Goal: Task Accomplishment & Management: Manage account settings

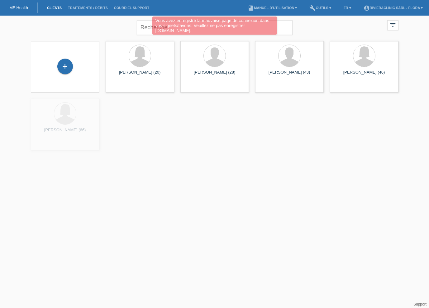
click at [170, 30] on div "Vous avez enregistré la mauvaise page de connexion dans vos signets/favoris. Ve…" at bounding box center [214, 26] width 125 height 18
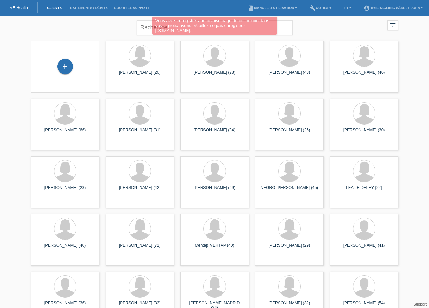
click at [140, 29] on div "Vous avez enregistré la mauvaise page de connexion dans vos signets/favoris. Ve…" at bounding box center [214, 27] width 257 height 20
click at [146, 28] on div "Vous avez enregistré la mauvaise page de connexion dans vos signets/favoris. Ve…" at bounding box center [214, 27] width 257 height 20
click at [148, 22] on div "Vous avez enregistré la mauvaise page de connexion dans vos signets/favoris. Ve…" at bounding box center [214, 27] width 257 height 20
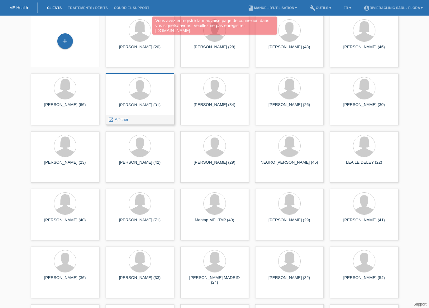
scroll to position [26, 0]
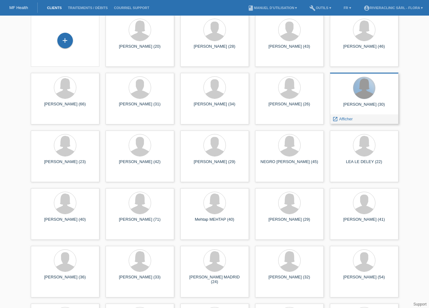
click at [366, 97] on div at bounding box center [364, 88] width 22 height 22
click at [338, 119] on link "launch Afficher" at bounding box center [342, 118] width 20 height 5
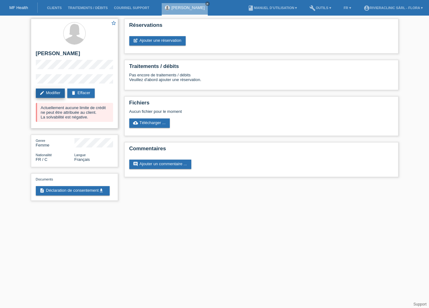
click at [49, 94] on link "edit Modifier" at bounding box center [50, 92] width 29 height 9
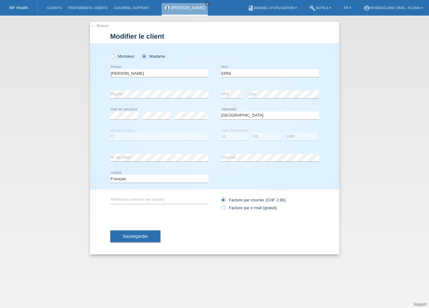
select select "FR"
select select "C"
select select "15"
select select "05"
select select "1995"
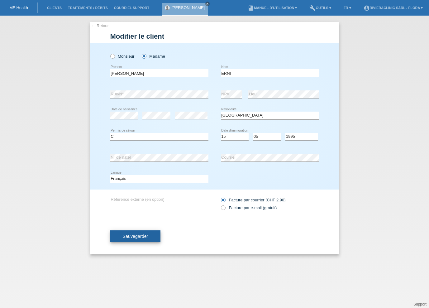
click at [145, 233] on button "Sauvegarder" at bounding box center [135, 236] width 50 height 12
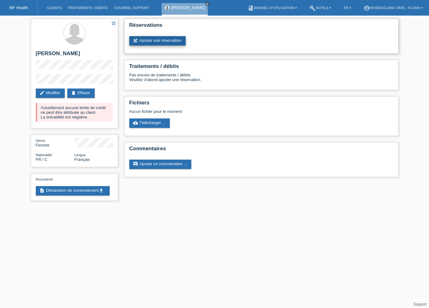
click at [158, 43] on link "post_add Ajouter une réservation" at bounding box center [157, 40] width 56 height 9
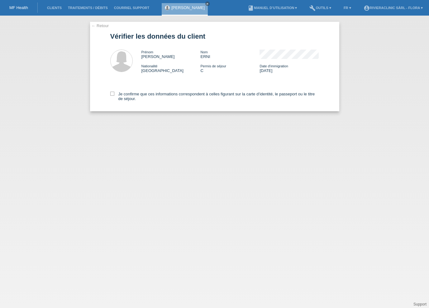
click at [113, 91] on div "Je confirme que ces informations correspondent à celles figurant sur la carte d…" at bounding box center [214, 95] width 209 height 32
click at [113, 92] on icon at bounding box center [112, 94] width 4 height 4
click at [113, 92] on input "Je confirme que ces informations correspondent à celles figurant sur la carte d…" at bounding box center [112, 94] width 4 height 4
checkbox input "true"
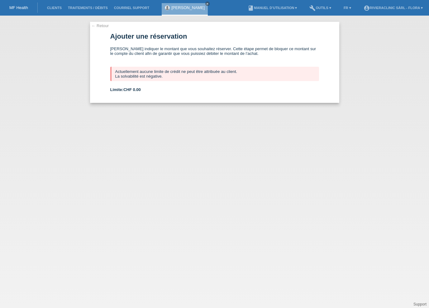
click at [50, 11] on li "Clients" at bounding box center [54, 8] width 21 height 16
click at [52, 8] on link "Clients" at bounding box center [54, 8] width 21 height 4
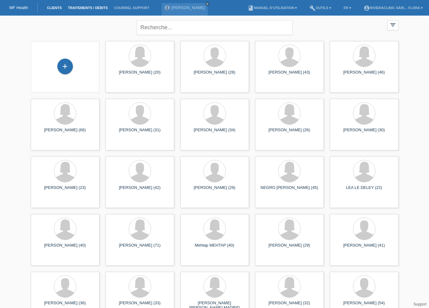
click at [69, 8] on link "Traitements / débits" at bounding box center [88, 8] width 46 height 4
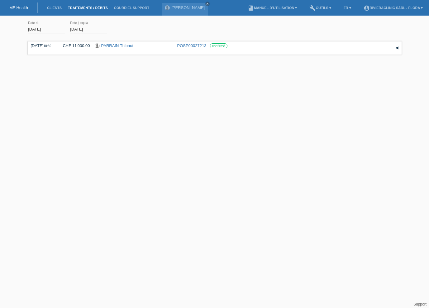
click at [51, 29] on input "[DATE]" at bounding box center [46, 29] width 37 height 8
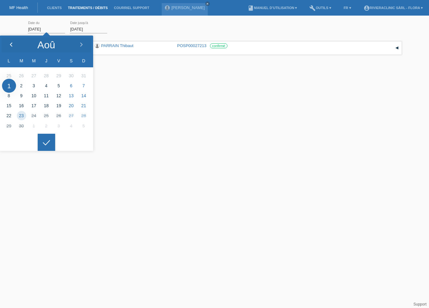
click at [13, 43] on icon at bounding box center [11, 44] width 5 height 5
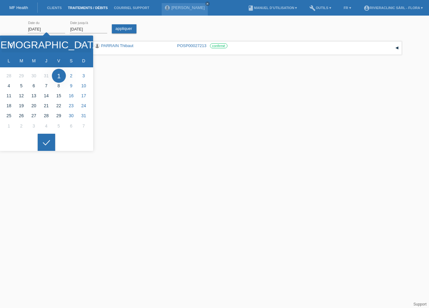
click at [13, 43] on icon at bounding box center [11, 44] width 5 height 5
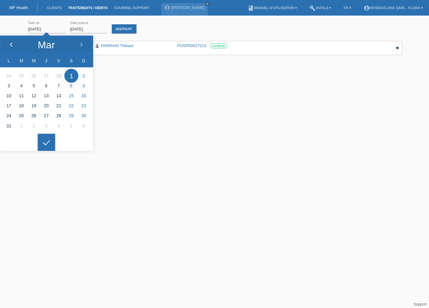
click at [13, 43] on icon at bounding box center [11, 44] width 5 height 5
click at [50, 144] on div at bounding box center [46, 142] width 17 height 17
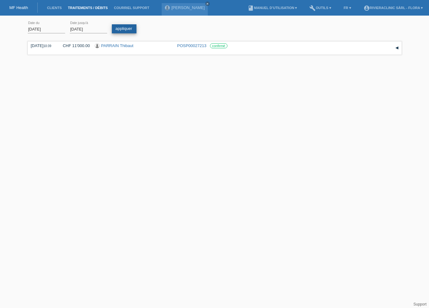
click at [116, 30] on link "appliquer" at bounding box center [124, 28] width 25 height 9
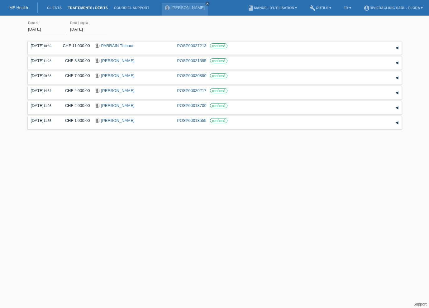
click at [50, 31] on input "01.01.2025" at bounding box center [46, 29] width 37 height 8
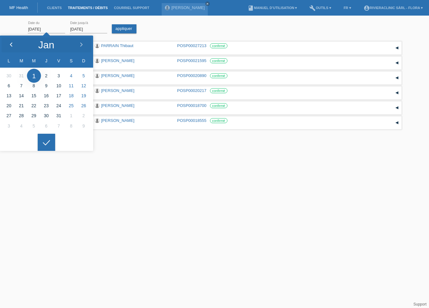
click at [11, 49] on div at bounding box center [11, 44] width 23 height 19
type input "01.10.2024"
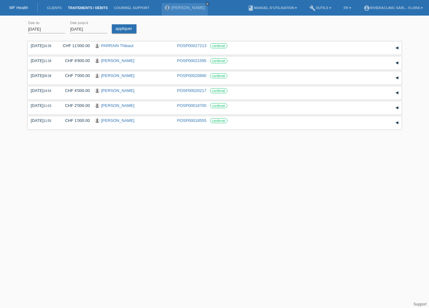
click at [45, 144] on div at bounding box center [46, 137] width 17 height 17
click at [124, 31] on link "appliquer" at bounding box center [124, 28] width 25 height 9
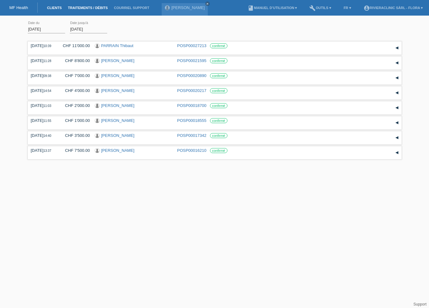
click at [53, 6] on link "Clients" at bounding box center [54, 8] width 21 height 4
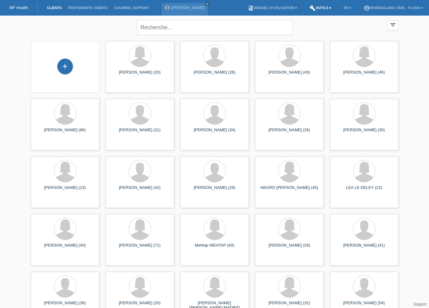
click at [325, 9] on link "build Outils ▾" at bounding box center [320, 8] width 28 height 4
click at [278, 8] on link "book Manuel d’utilisation ▾" at bounding box center [271, 8] width 55 height 4
click at [395, 3] on li "account_circle RIVIERAclinic Sàrl - Flora ▾" at bounding box center [392, 8] width 65 height 16
click at [396, 6] on link "account_circle RIVIERAclinic Sàrl - Flora ▾" at bounding box center [392, 8] width 65 height 4
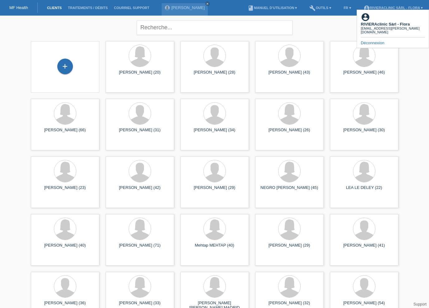
click at [387, 22] on b "RIVIERAclinic Sàrl - Flora" at bounding box center [385, 24] width 49 height 5
click at [422, 58] on div "close filter_list view_module Afficher tous les clients star Afficher les clien…" at bounding box center [214, 229] width 429 height 426
click at [303, 26] on div "close filter_list view_module Afficher tous les clients star Afficher les clien…" at bounding box center [215, 27] width 374 height 22
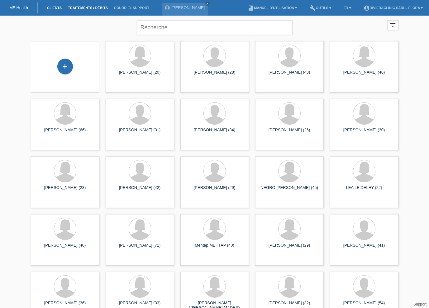
click at [82, 9] on link "Traitements / débits" at bounding box center [88, 8] width 46 height 4
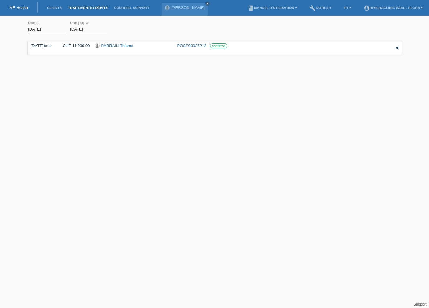
click at [42, 28] on input "[DATE]" at bounding box center [46, 29] width 37 height 8
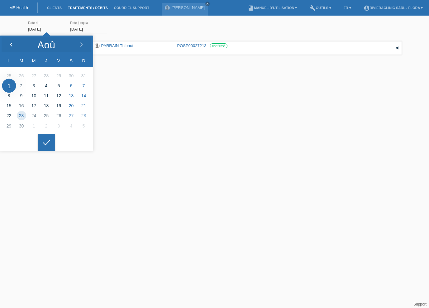
click at [10, 45] on icon at bounding box center [11, 44] width 5 height 5
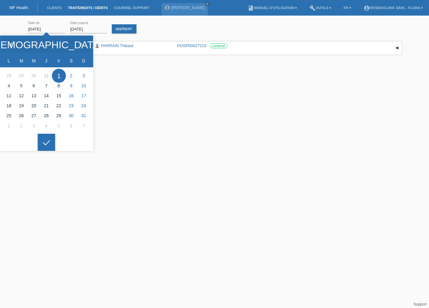
click at [10, 45] on icon at bounding box center [11, 44] width 5 height 5
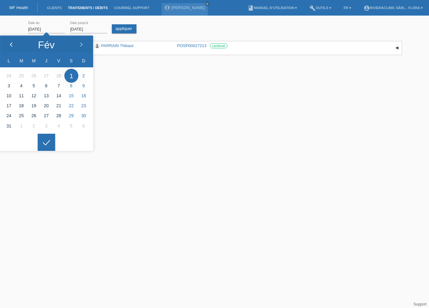
click at [10, 45] on icon at bounding box center [11, 44] width 5 height 5
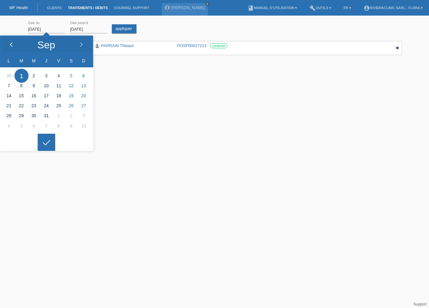
click at [10, 45] on icon at bounding box center [11, 44] width 5 height 5
click at [82, 48] on div at bounding box center [81, 44] width 23 height 19
type input "01.09.2024"
click at [126, 27] on link "appliquer" at bounding box center [124, 28] width 25 height 9
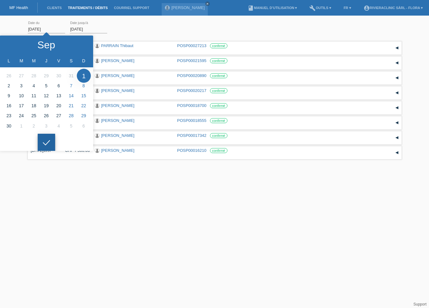
click at [45, 143] on div at bounding box center [46, 142] width 17 height 17
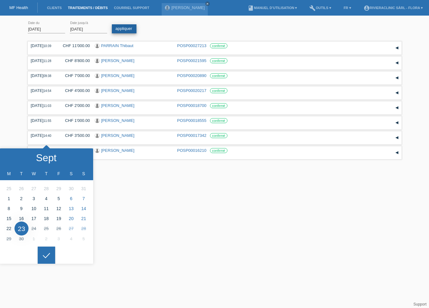
click at [121, 31] on link "appliquer" at bounding box center [124, 28] width 25 height 9
click at [114, 161] on html "MF Health Clients Traitements / débits Courriel Support Marie ERNI close menu" at bounding box center [214, 80] width 429 height 161
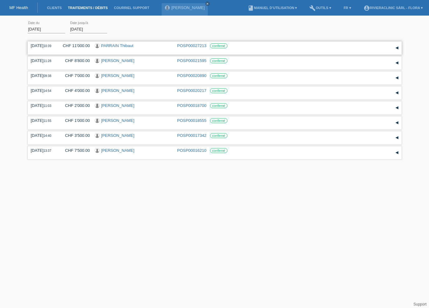
click at [396, 49] on div "▾" at bounding box center [396, 47] width 9 height 9
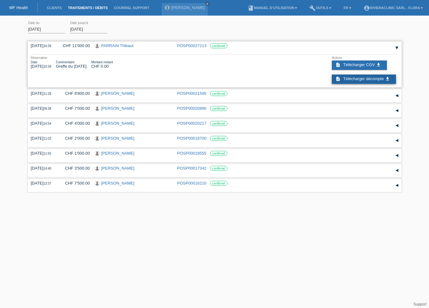
drag, startPoint x: 378, startPoint y: 81, endPoint x: 380, endPoint y: 78, distance: 4.0
click at [380, 78] on link "description Télécharger décompte get_app" at bounding box center [364, 78] width 64 height 9
click at [397, 94] on div "▾" at bounding box center [396, 95] width 9 height 9
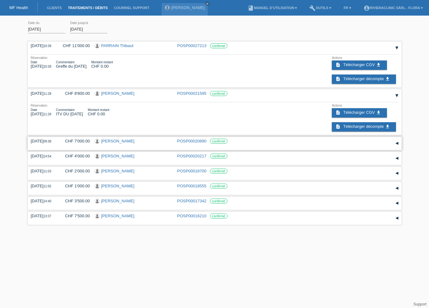
click at [395, 144] on div "▾" at bounding box center [396, 143] width 9 height 9
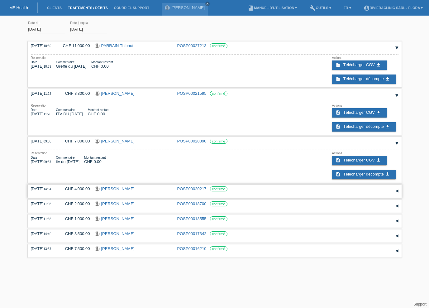
click at [397, 192] on div "▾" at bounding box center [396, 190] width 9 height 9
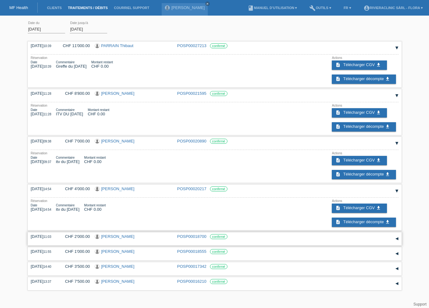
click at [397, 239] on div "▾" at bounding box center [396, 238] width 9 height 9
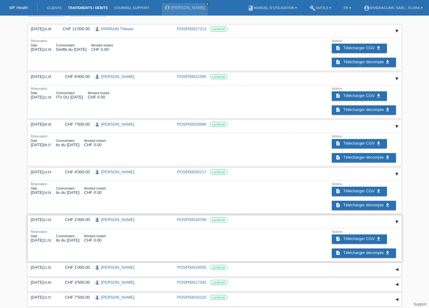
scroll to position [17, 0]
click at [373, 250] on link "description Télécharger décompte get_app" at bounding box center [364, 252] width 64 height 9
click at [397, 271] on div "▾" at bounding box center [396, 269] width 9 height 9
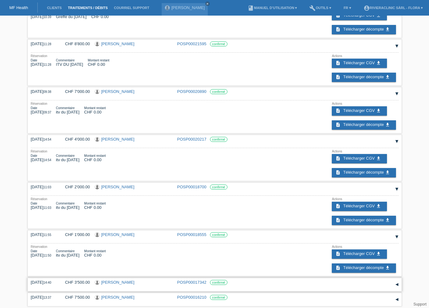
click at [396, 284] on div "▾" at bounding box center [396, 284] width 9 height 9
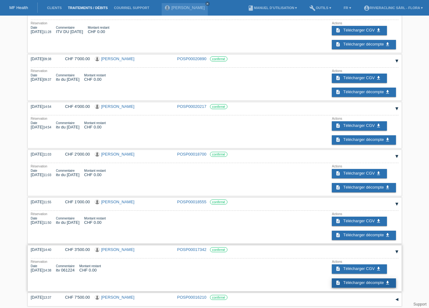
scroll to position [82, 0]
click at [379, 280] on span "Télécharger décompte" at bounding box center [363, 282] width 40 height 5
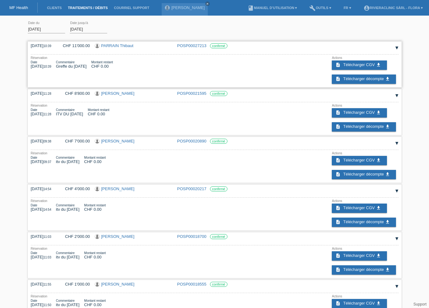
scroll to position [0, 0]
click at [361, 65] on span "Télécharger CGV" at bounding box center [358, 64] width 31 height 5
click at [398, 47] on div "▾" at bounding box center [396, 47] width 9 height 9
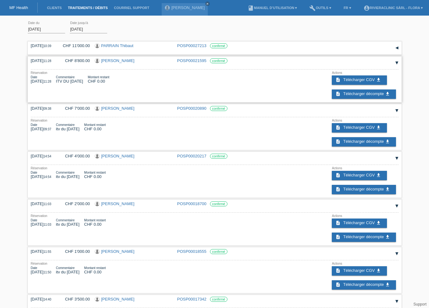
click at [397, 60] on div "▾" at bounding box center [396, 62] width 9 height 9
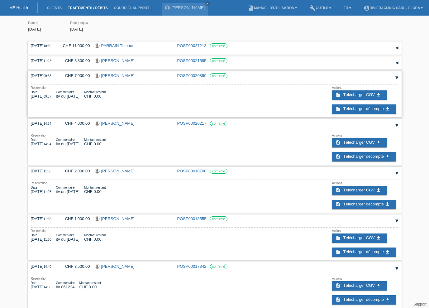
click at [396, 78] on div "▾" at bounding box center [396, 77] width 9 height 9
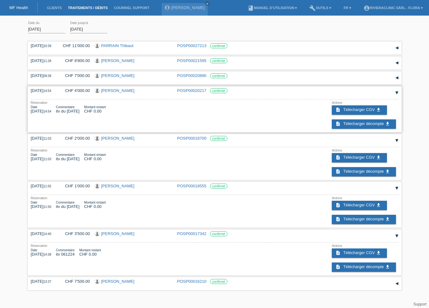
click at [395, 92] on div "▾" at bounding box center [396, 92] width 9 height 9
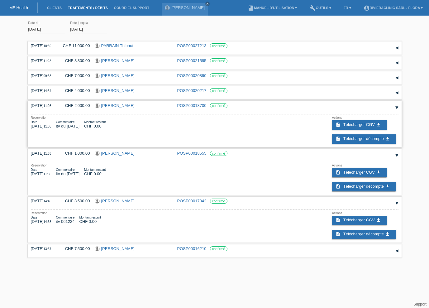
click at [395, 106] on div "▾" at bounding box center [396, 107] width 9 height 9
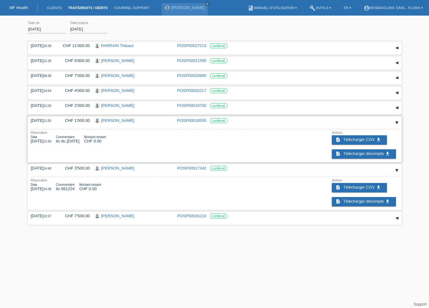
click at [397, 121] on div "▾" at bounding box center [396, 122] width 9 height 9
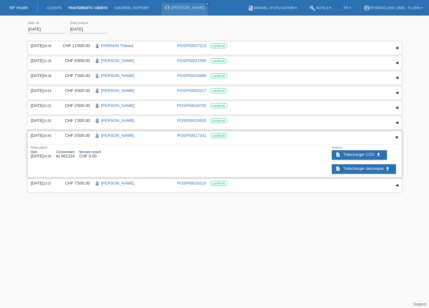
click at [397, 139] on div "▾" at bounding box center [396, 137] width 9 height 9
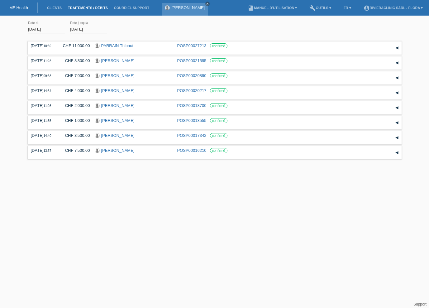
click at [206, 2] on icon "close" at bounding box center [207, 3] width 3 height 3
click at [59, 5] on li "Clients" at bounding box center [54, 8] width 21 height 16
click at [57, 6] on link "Clients" at bounding box center [54, 8] width 21 height 4
